Goal: Task Accomplishment & Management: Manage account settings

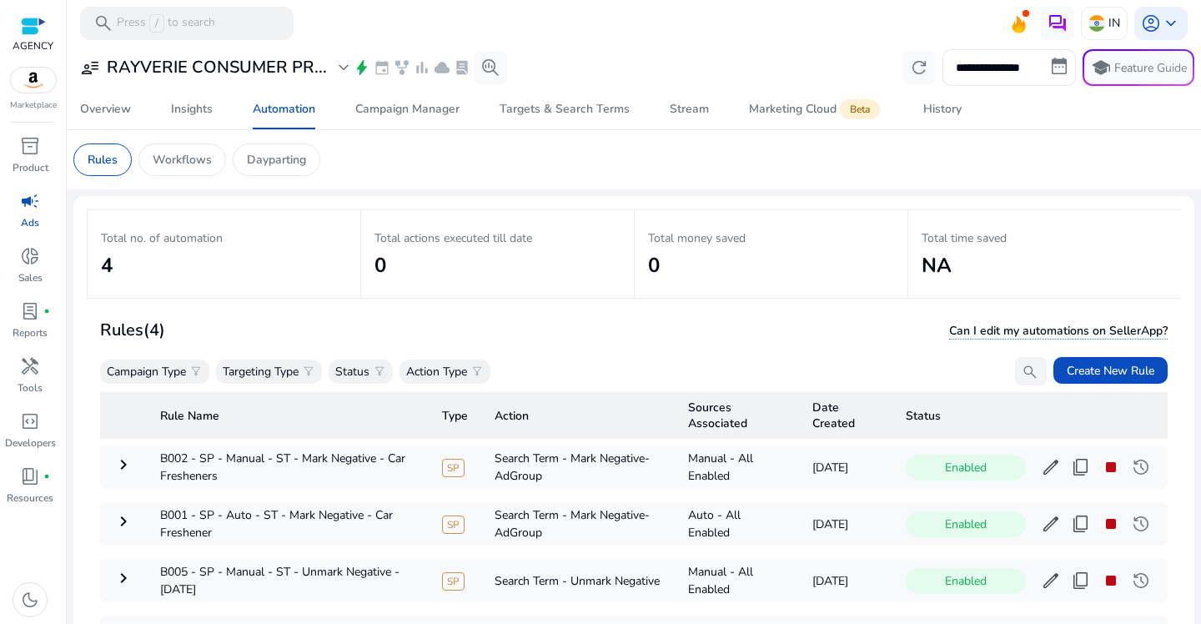
scroll to position [122, 0]
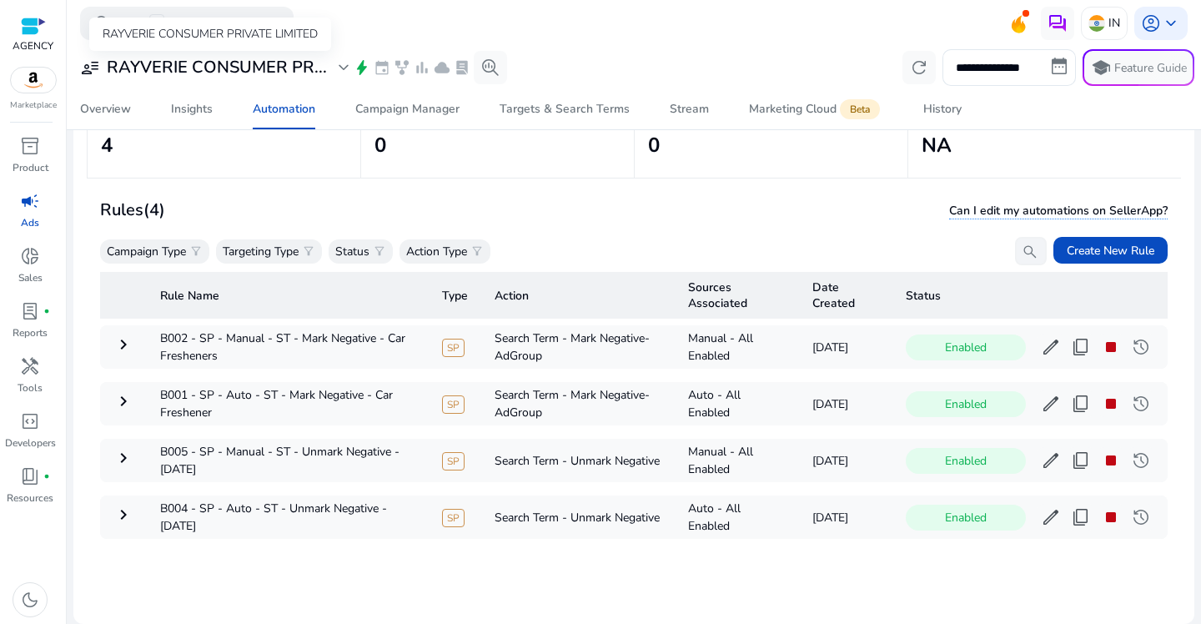
click at [296, 66] on h3 "RAYVERIE CONSUMER PR..." at bounding box center [217, 68] width 220 height 20
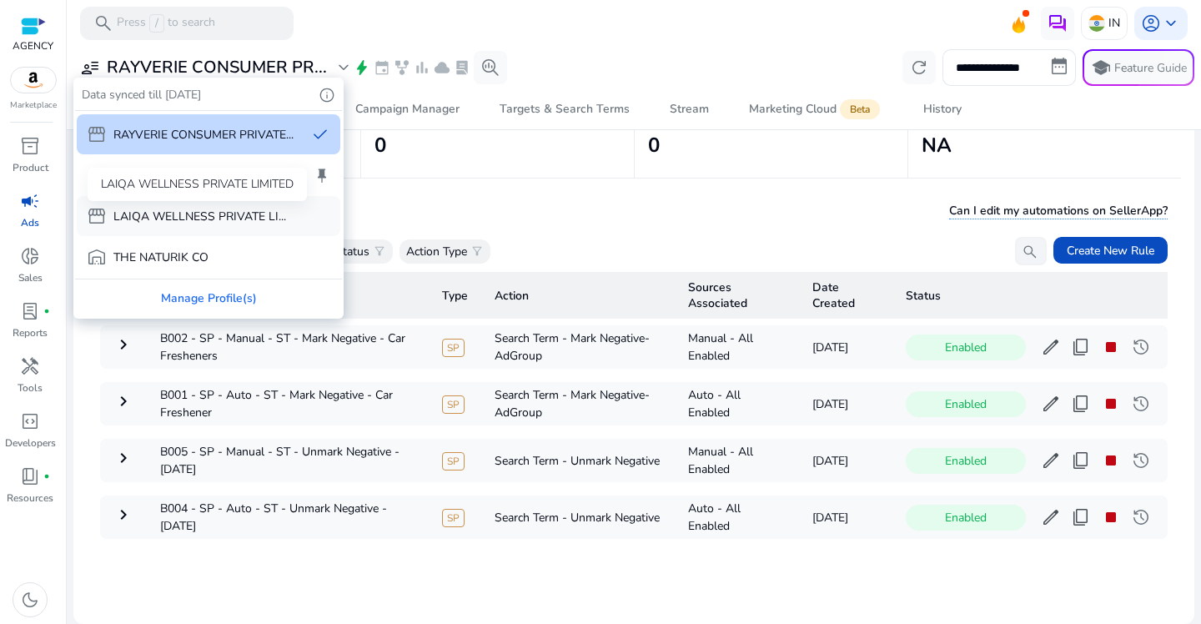
click at [195, 187] on div "LAIQA WELLNESS PRIVATE LIMITED" at bounding box center [197, 184] width 219 height 33
click at [173, 181] on p "Carlton [GEOGRAPHIC_DATA]" at bounding box center [193, 176] width 160 height 18
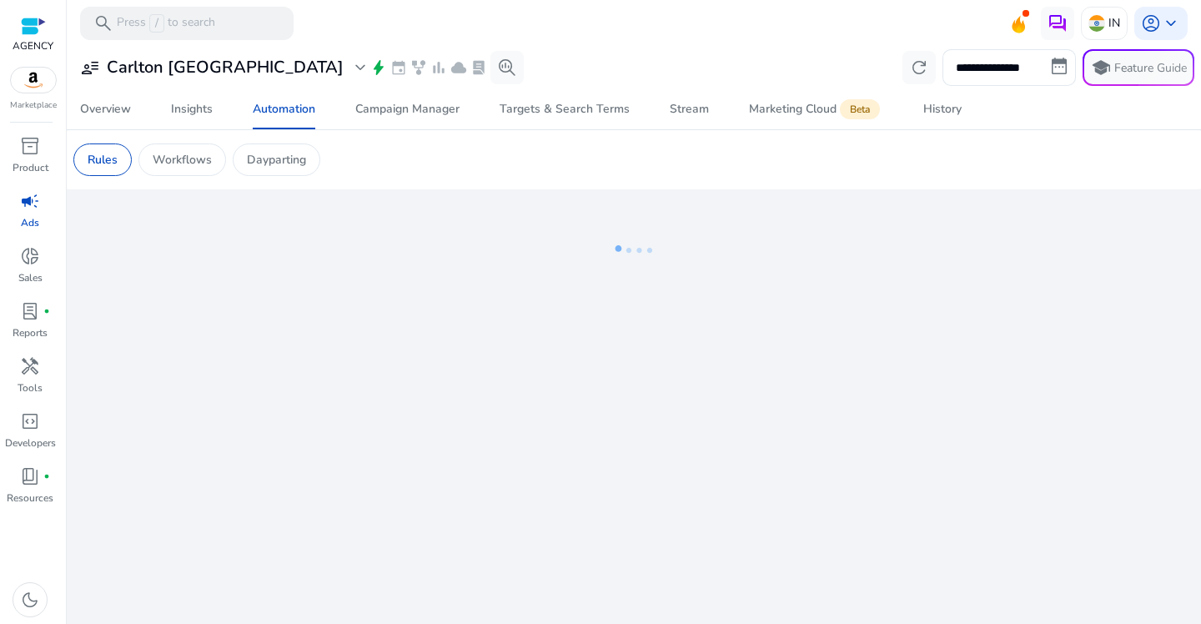
scroll to position [0, 0]
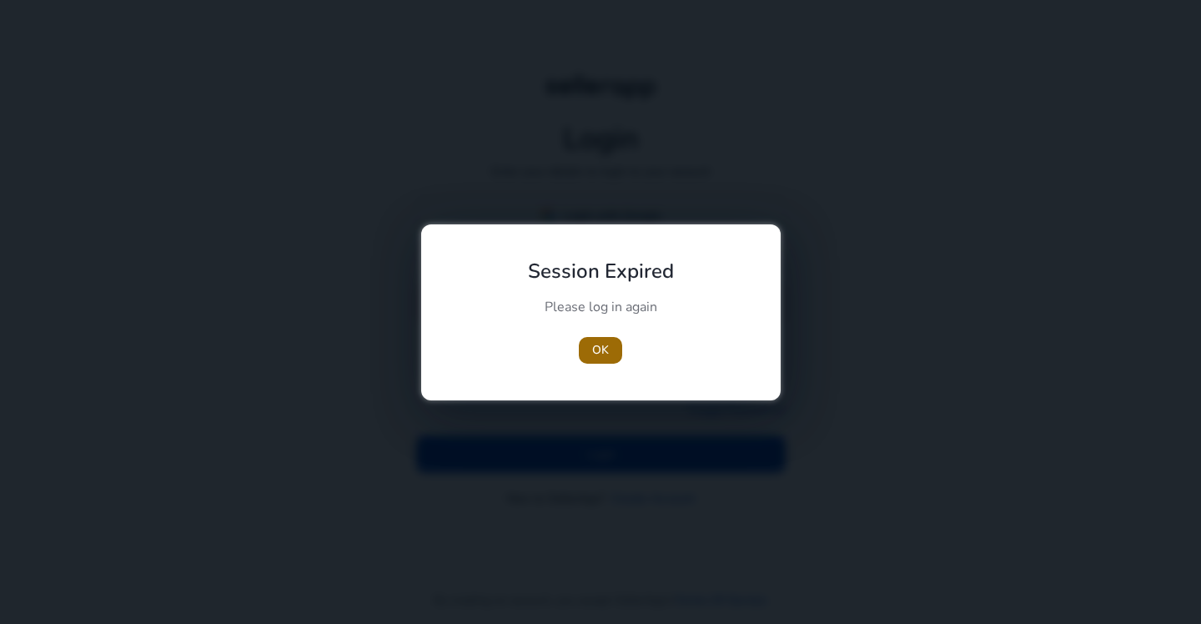
click at [604, 347] on span "OK" at bounding box center [600, 350] width 17 height 18
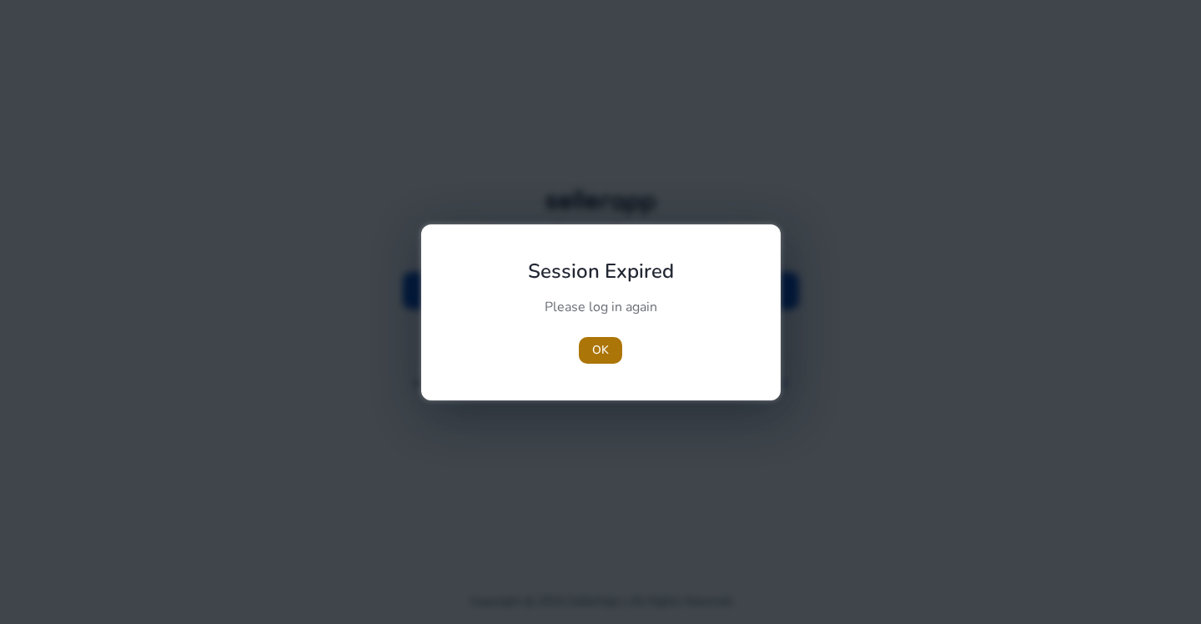
click at [602, 352] on span "OK" at bounding box center [600, 350] width 17 height 18
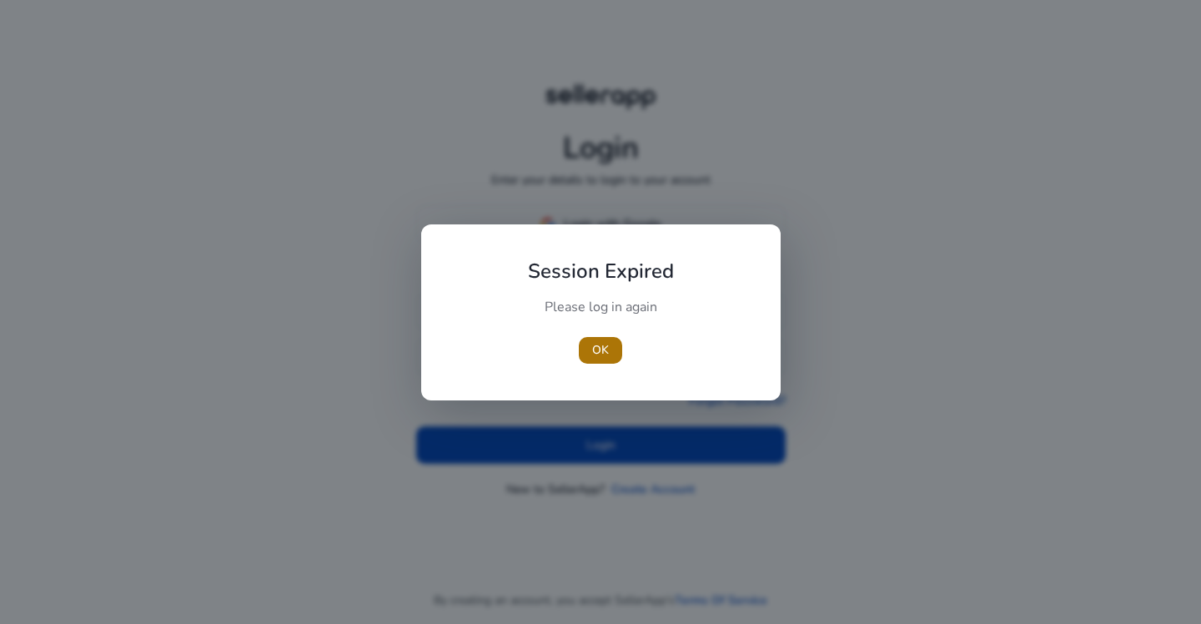
click at [606, 353] on span "OK" at bounding box center [600, 350] width 17 height 18
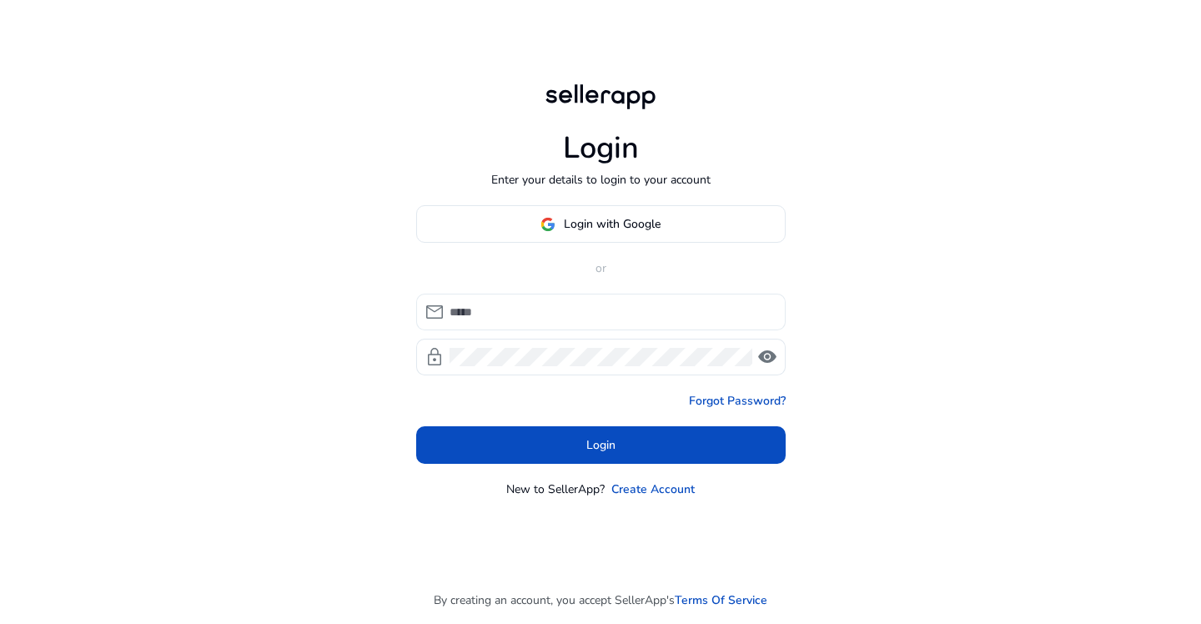
click at [542, 307] on input at bounding box center [611, 312] width 323 height 18
type input "**********"
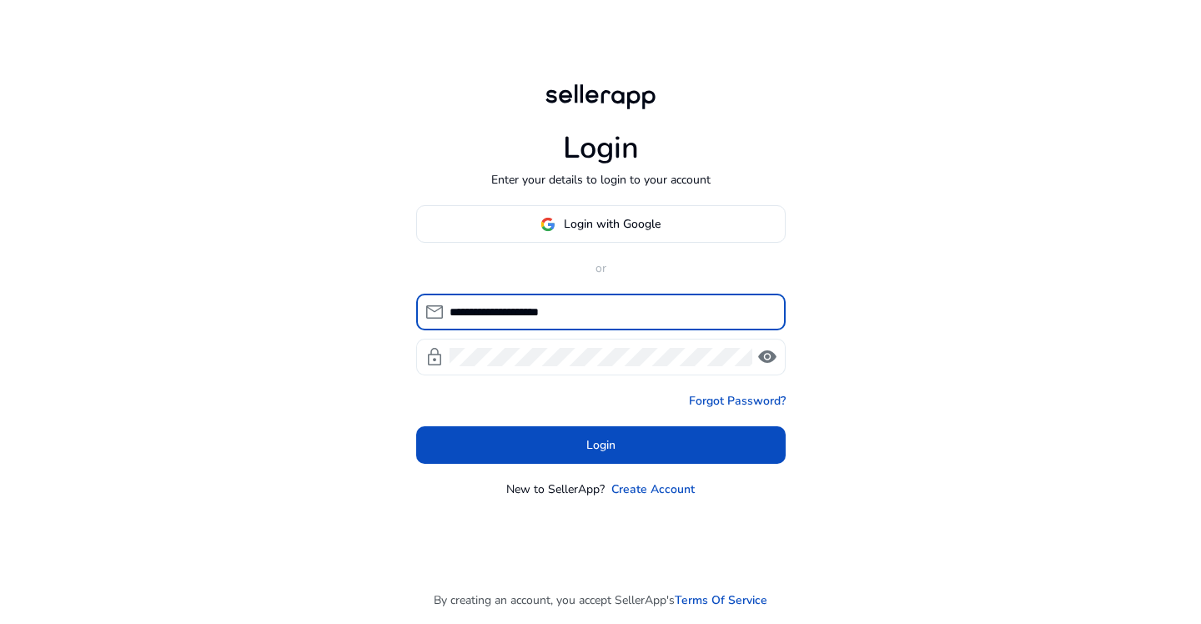
click at [540, 366] on div at bounding box center [601, 357] width 303 height 37
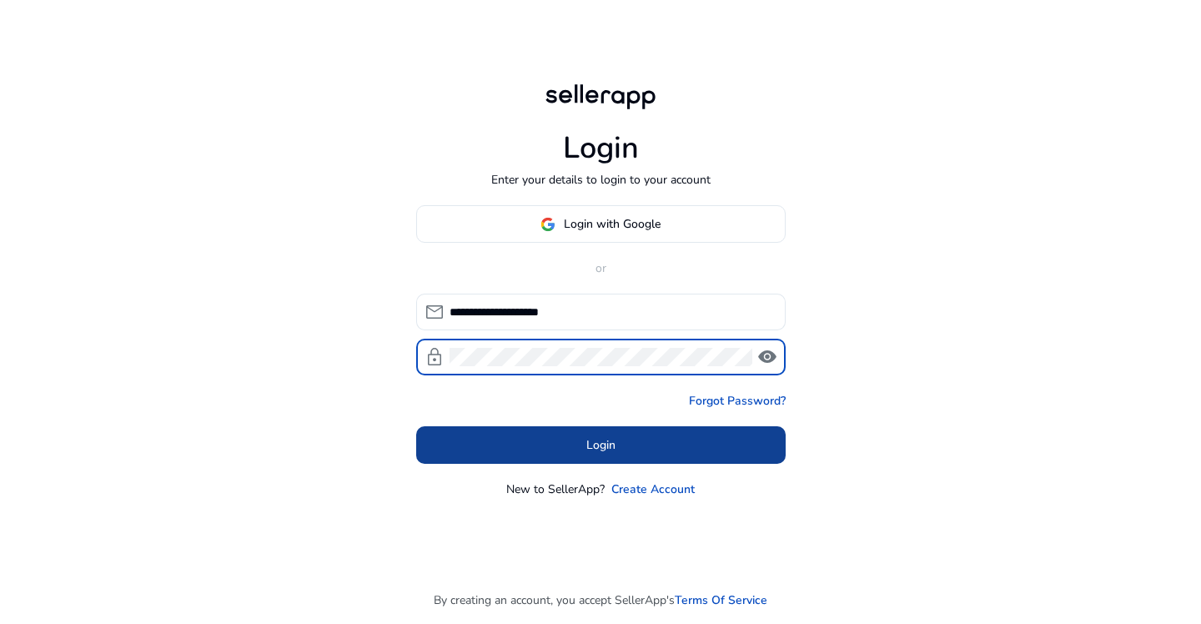
click at [573, 441] on span at bounding box center [601, 445] width 370 height 40
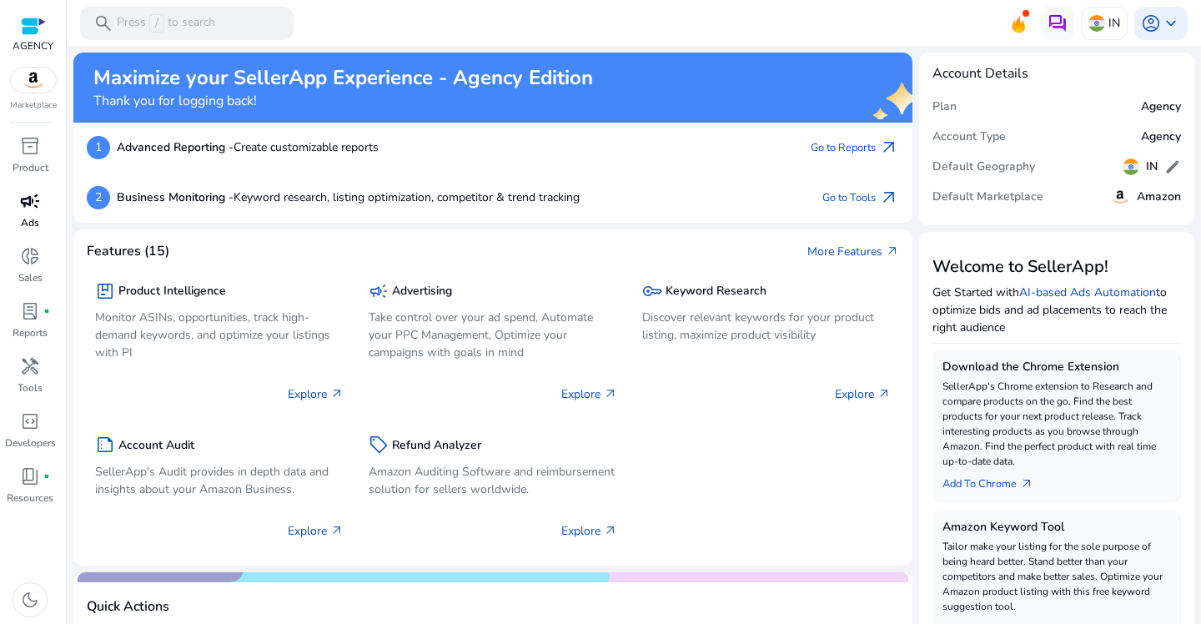
click at [27, 216] on p "Ads" at bounding box center [30, 222] width 18 height 15
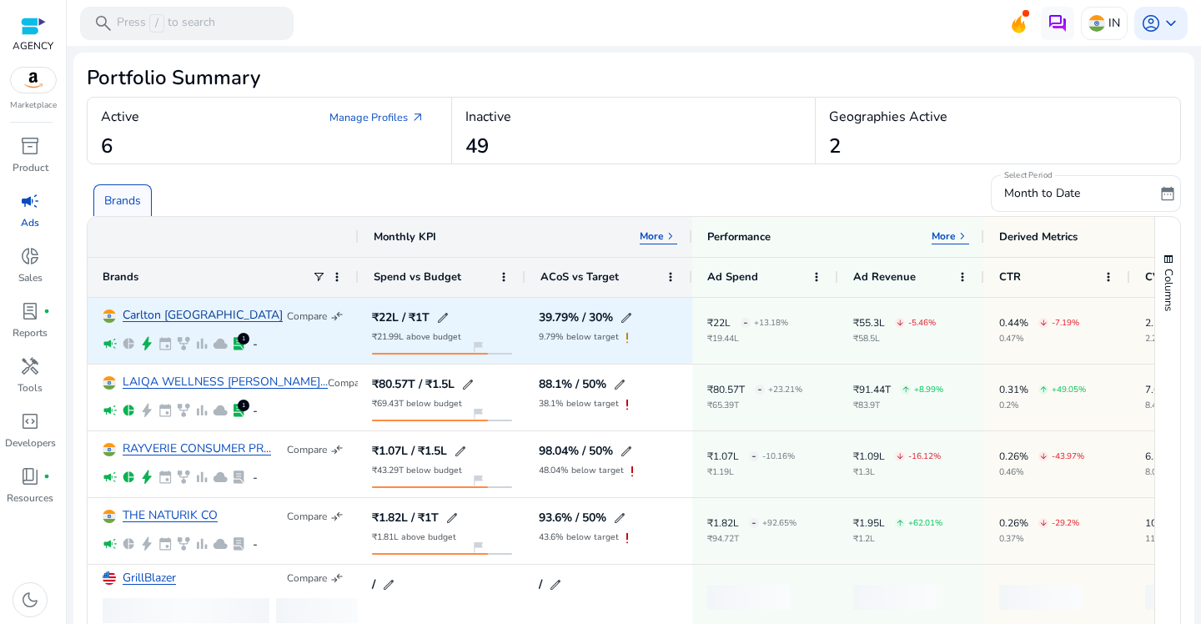
click at [179, 311] on link "Carlton [GEOGRAPHIC_DATA]" at bounding box center [203, 315] width 160 height 13
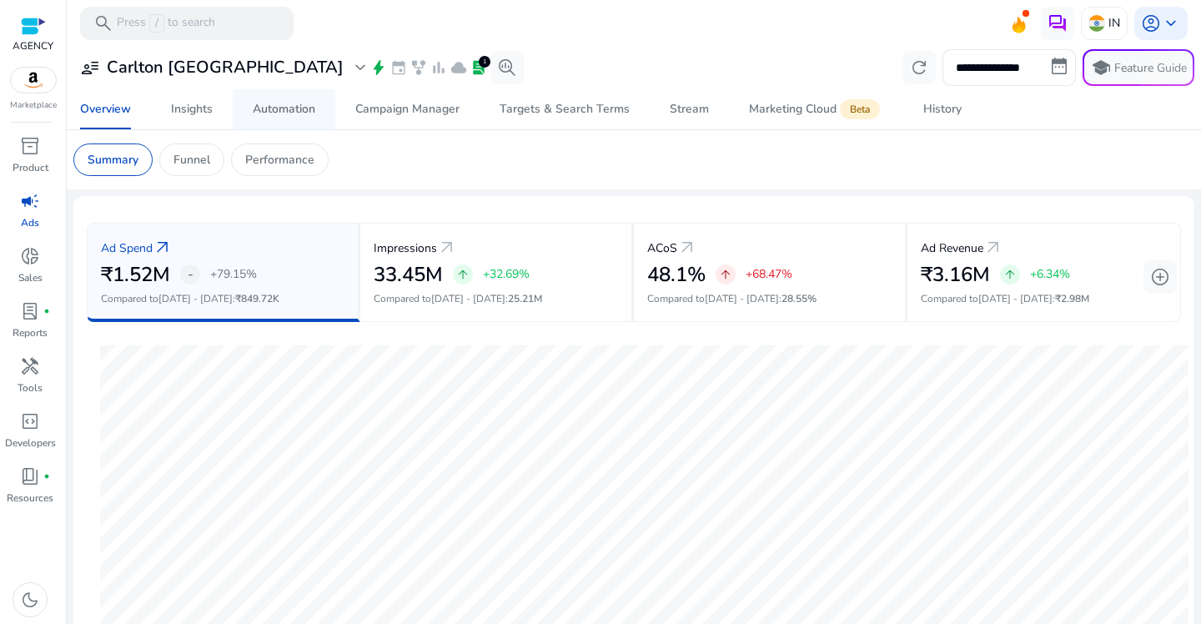
click at [298, 107] on div "Automation" at bounding box center [284, 109] width 63 height 12
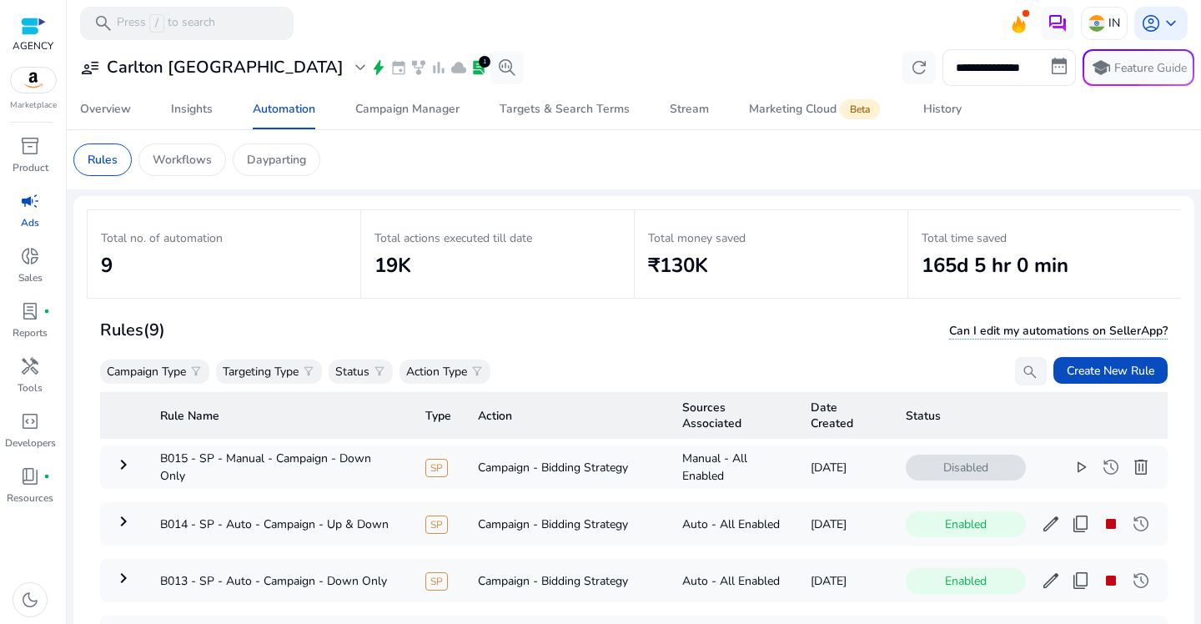
scroll to position [80, 0]
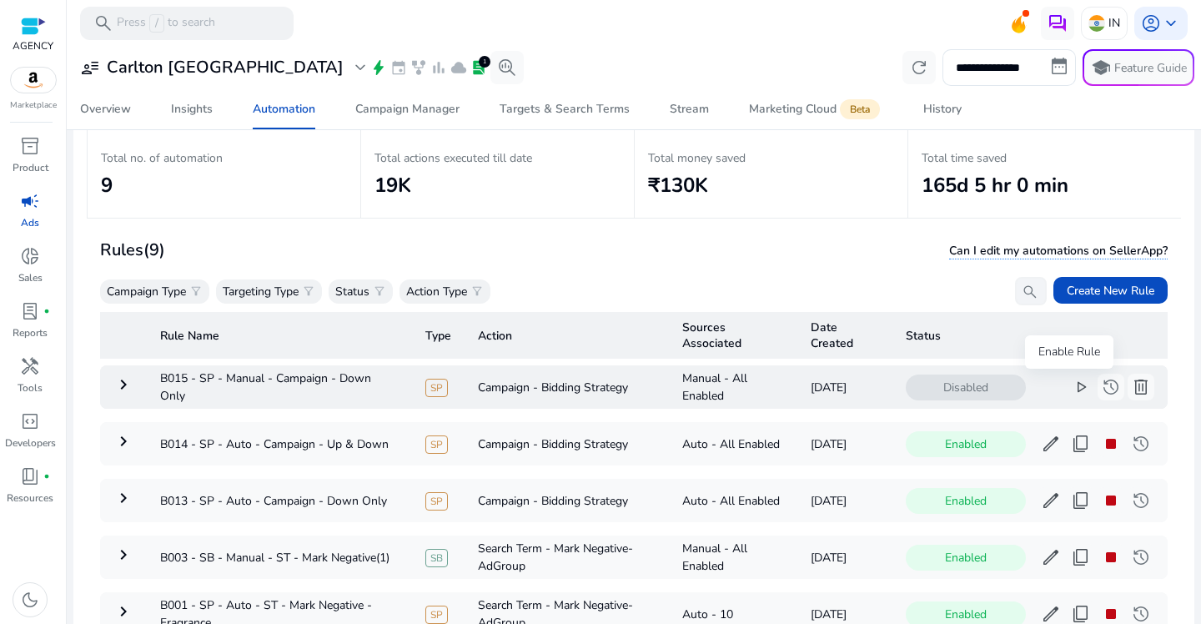
click at [1071, 391] on span "play_arrow" at bounding box center [1081, 387] width 20 height 20
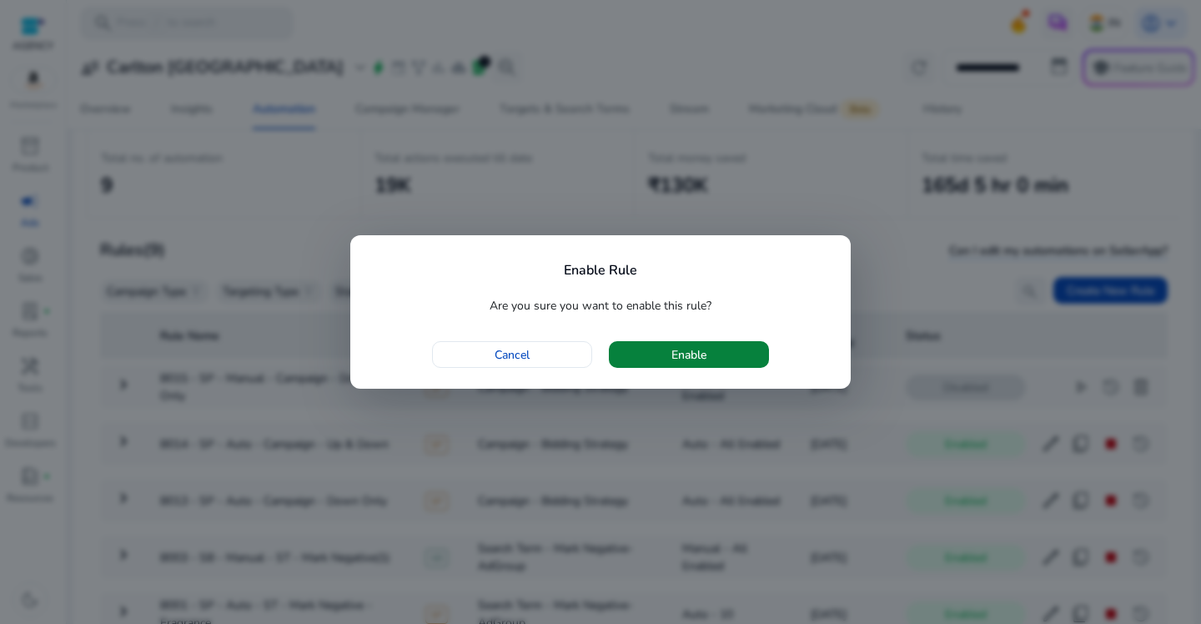
click at [746, 357] on span "button" at bounding box center [689, 354] width 160 height 40
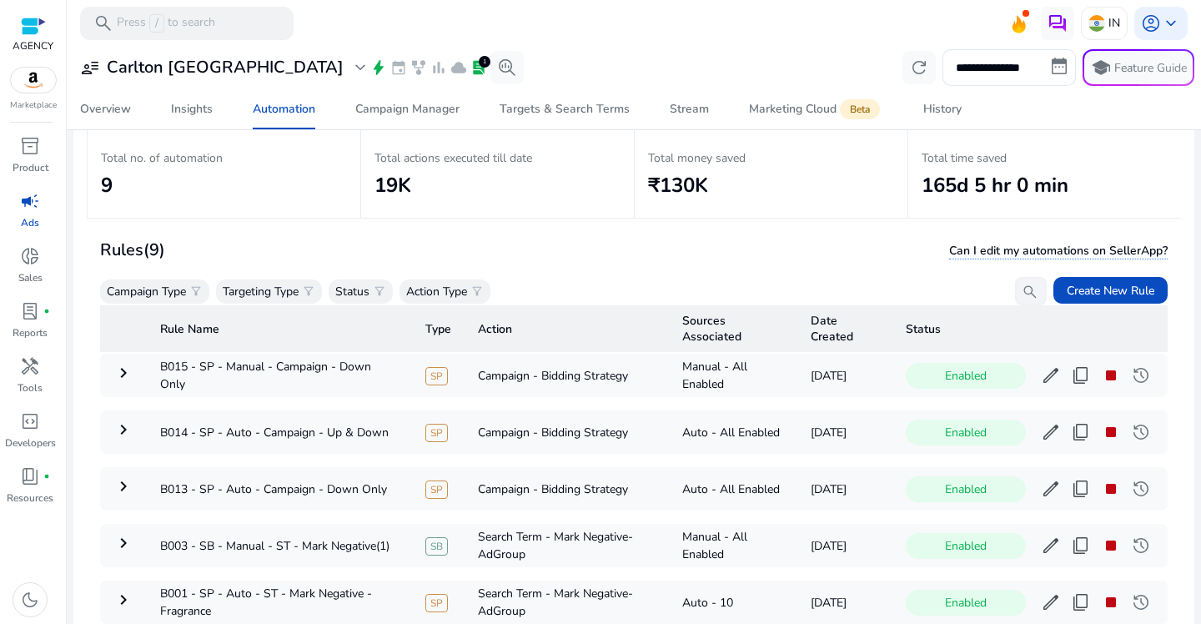
scroll to position [0, 0]
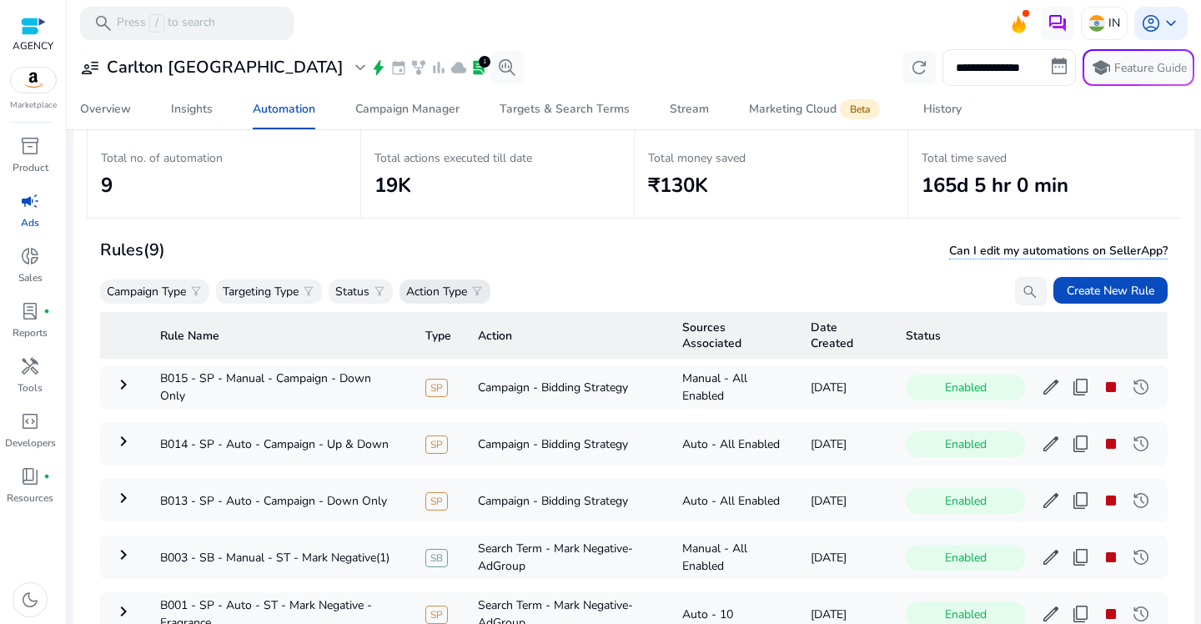
click at [450, 295] on p "Action Type" at bounding box center [436, 292] width 61 height 18
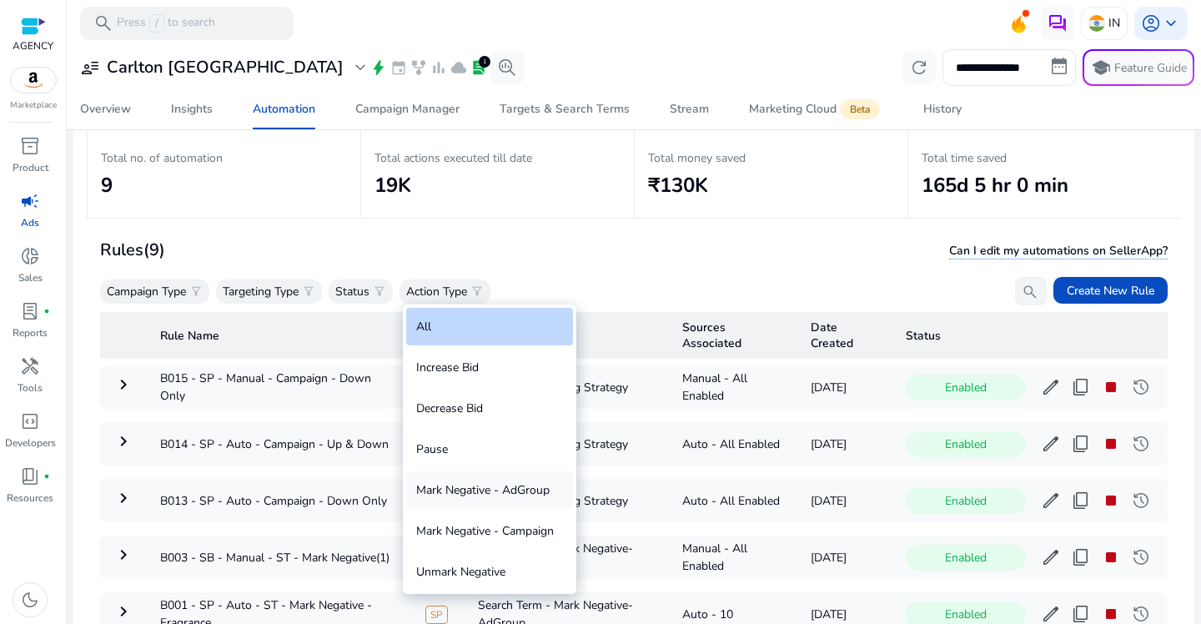
click at [453, 481] on div "Mark Negative - AdGroup" at bounding box center [489, 490] width 167 height 38
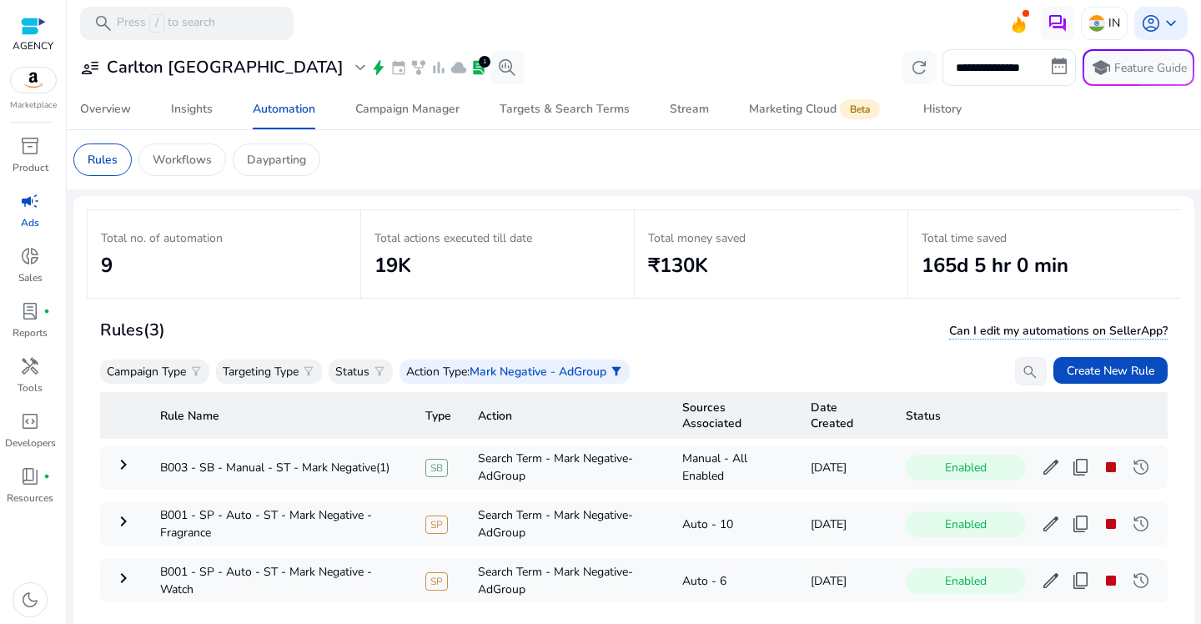
scroll to position [122, 0]
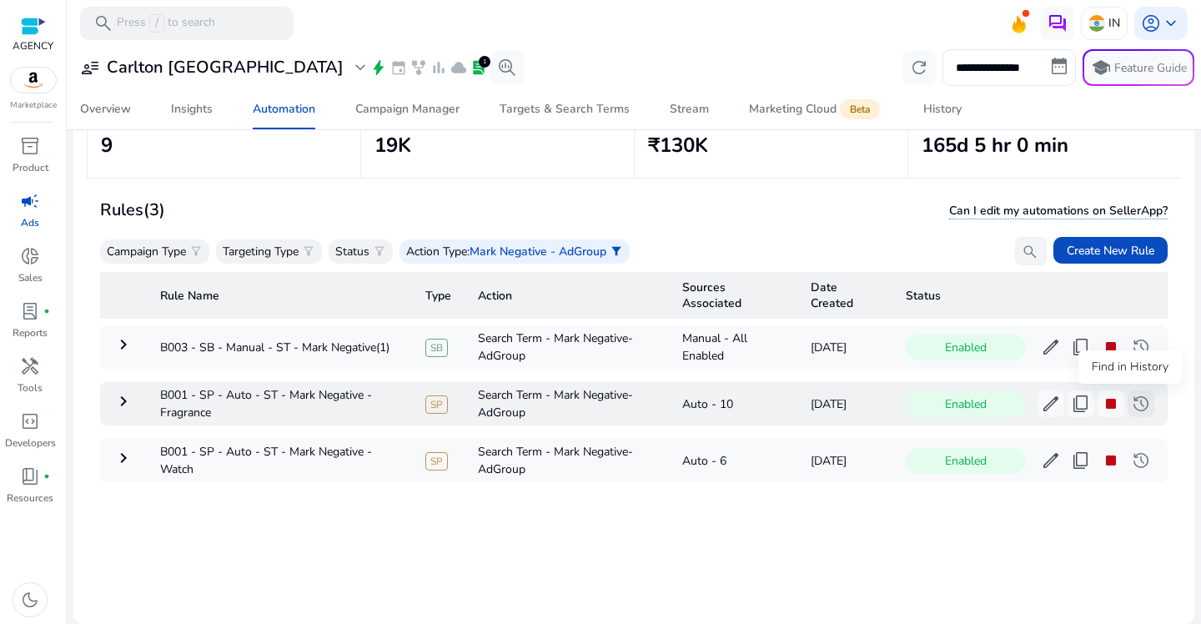
click at [1134, 410] on span "history" at bounding box center [1141, 404] width 20 height 20
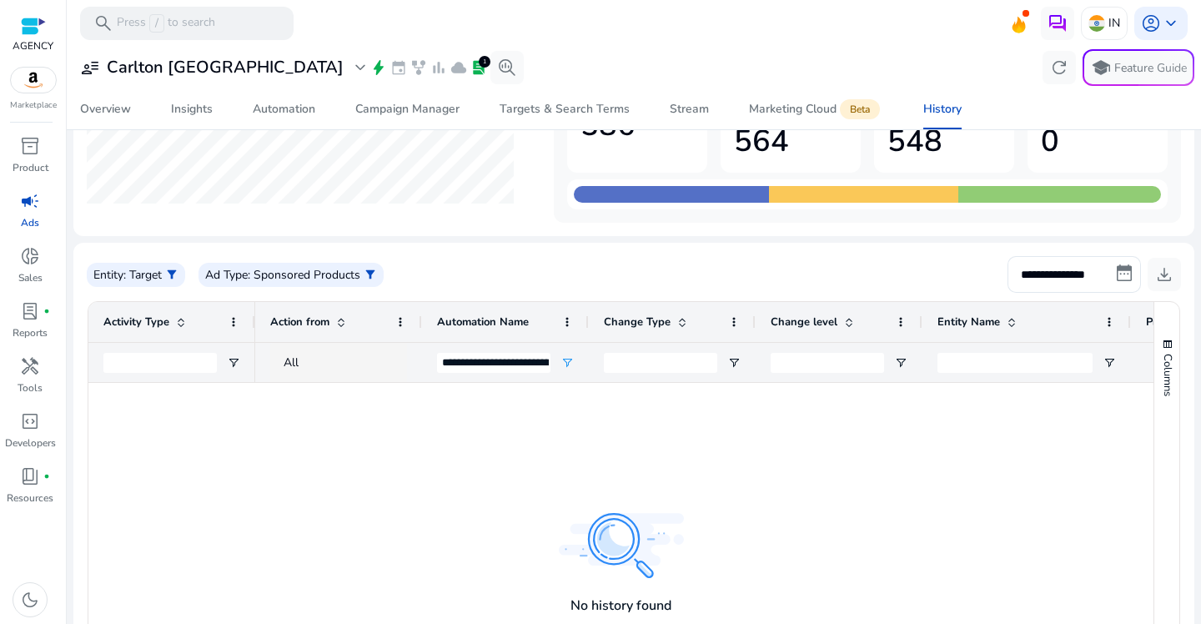
scroll to position [103, 0]
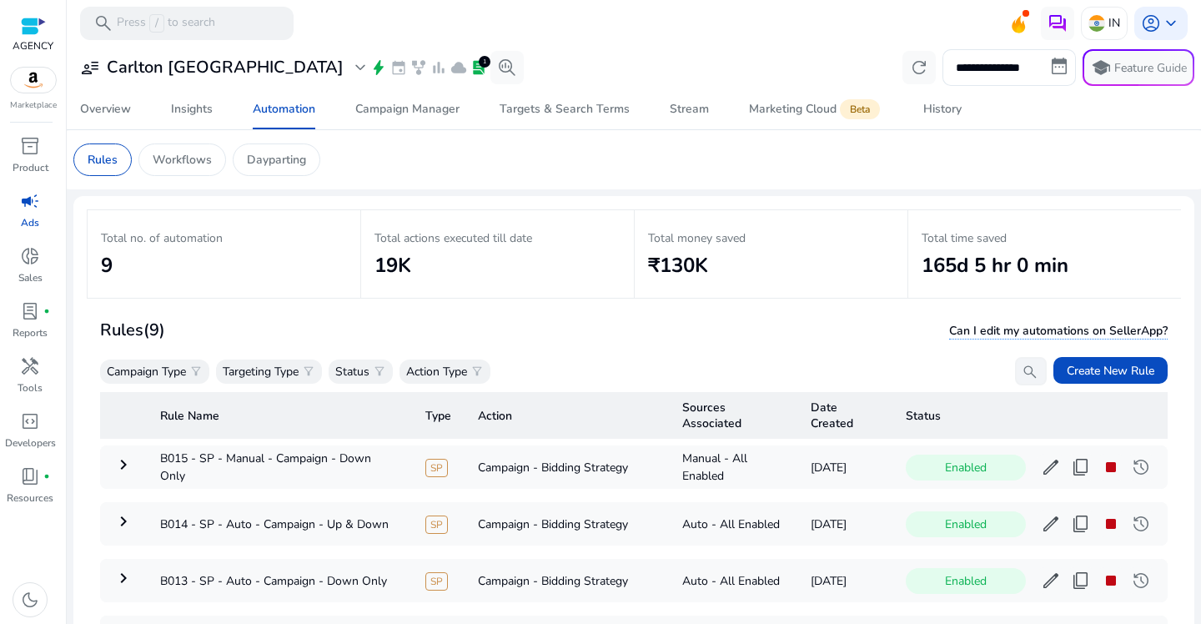
click at [468, 357] on div "Campaign Type filter_alt Targeting Type filter_alt Status filter_alt Action Typ…" at bounding box center [295, 371] width 390 height 28
click at [473, 367] on div "Action Type filter_alt" at bounding box center [445, 372] width 91 height 24
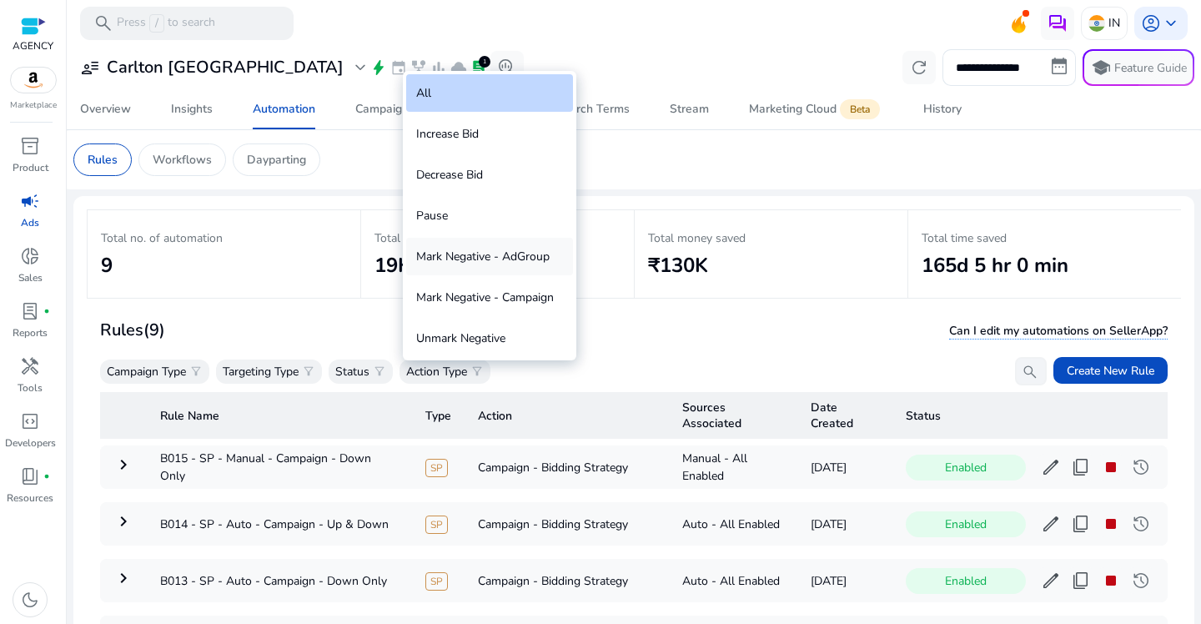
click at [498, 253] on div "Mark Negative - AdGroup" at bounding box center [489, 257] width 167 height 38
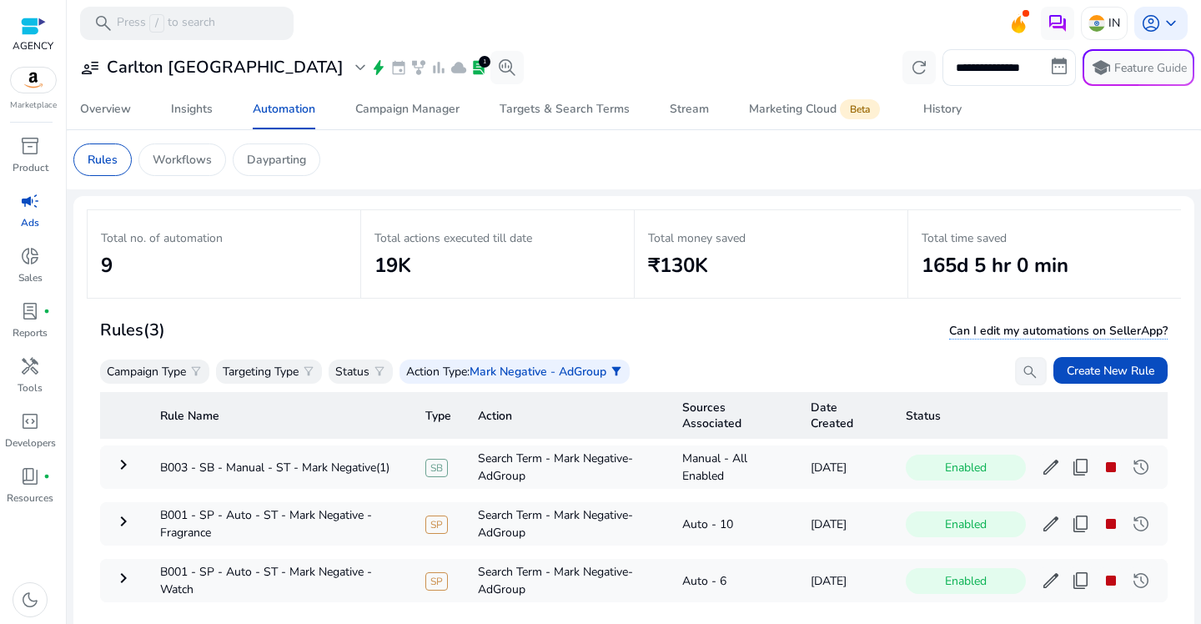
scroll to position [122, 0]
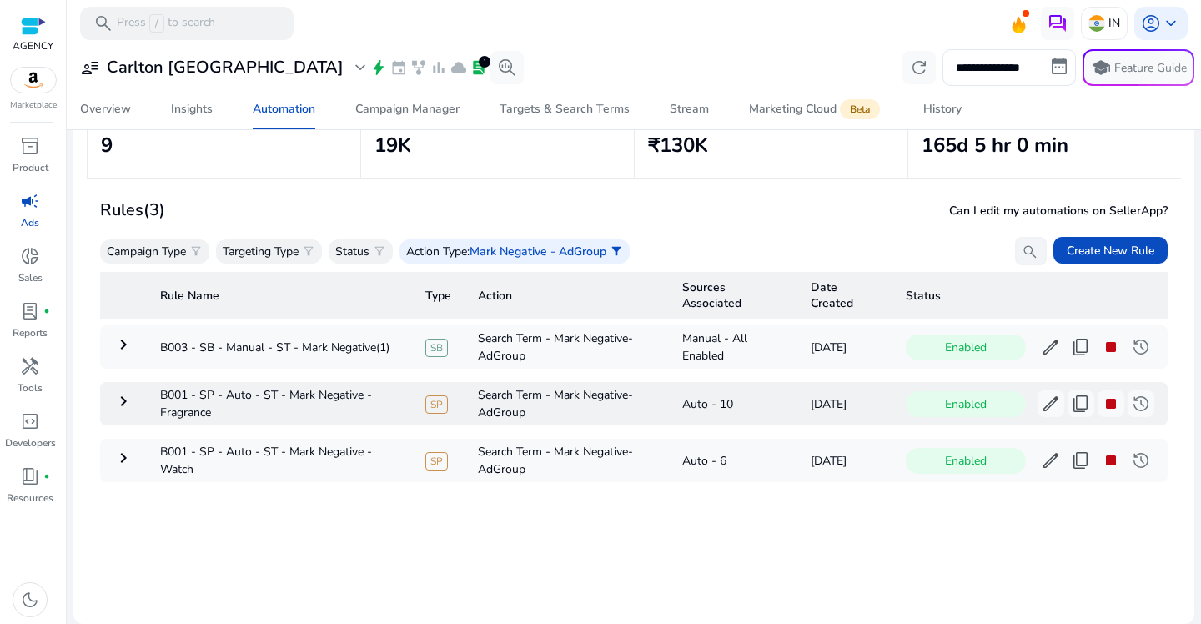
click at [133, 396] on td "keyboard_arrow_right" at bounding box center [123, 403] width 47 height 43
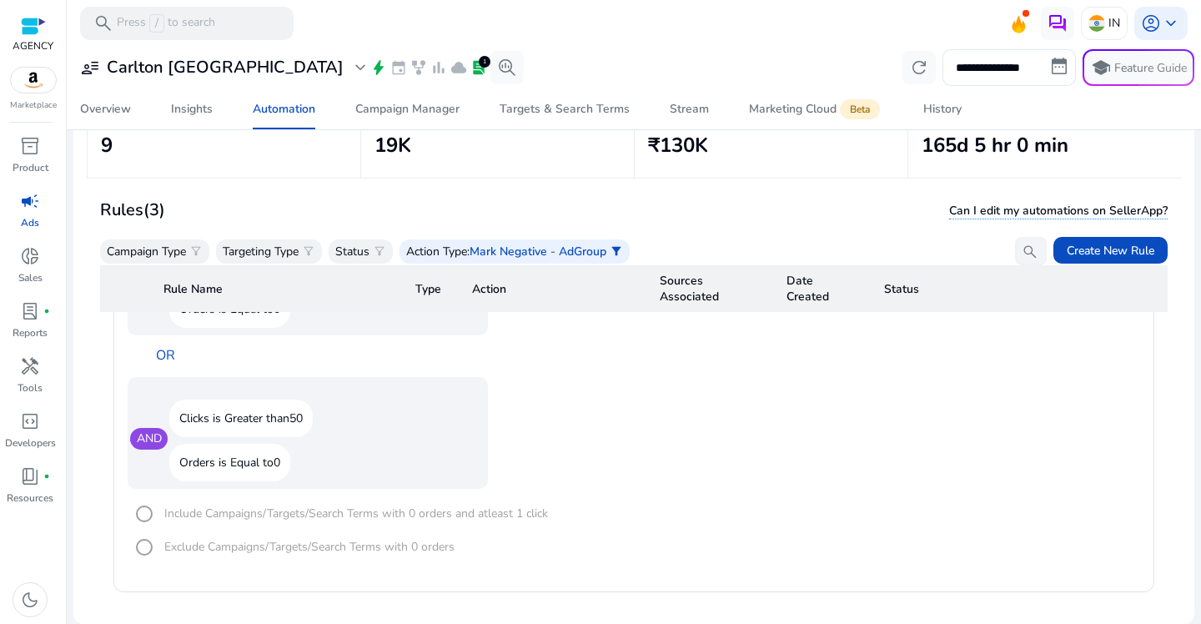
scroll to position [1406, 0]
